Goal: Task Accomplishment & Management: Manage account settings

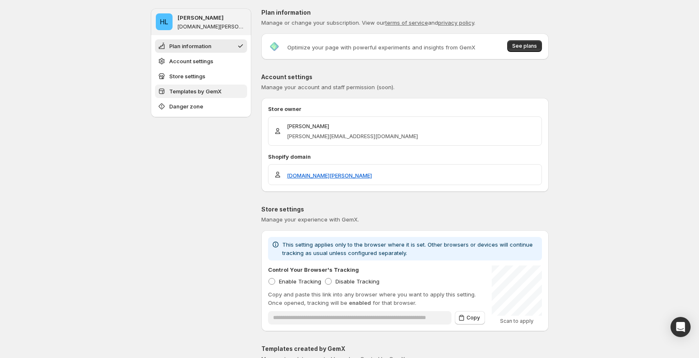
click at [221, 93] on span "Templates by GemX" at bounding box center [195, 91] width 52 height 8
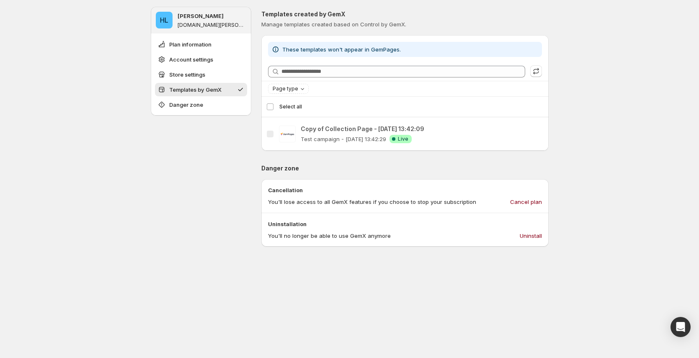
scroll to position [337, 0]
